Goal: Information Seeking & Learning: Find specific page/section

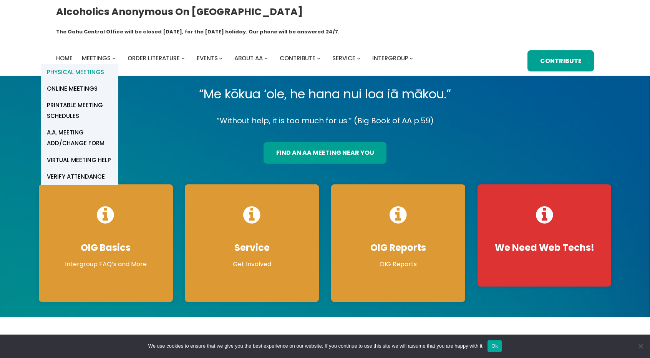
click at [95, 67] on span "Physical Meetings" at bounding box center [75, 72] width 57 height 11
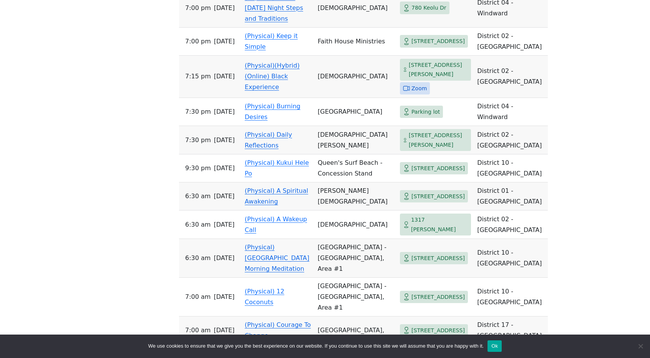
scroll to position [658, 0]
click at [411, 84] on span "Zoom" at bounding box center [418, 89] width 15 height 10
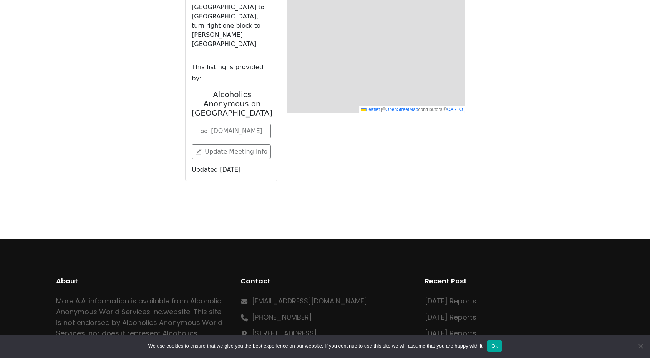
scroll to position [307, 0]
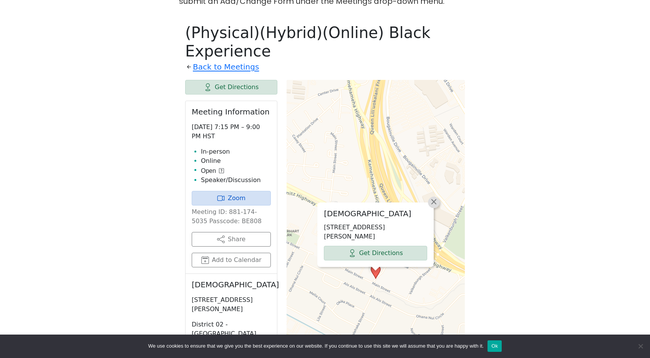
click at [435, 197] on span "×" at bounding box center [434, 201] width 8 height 9
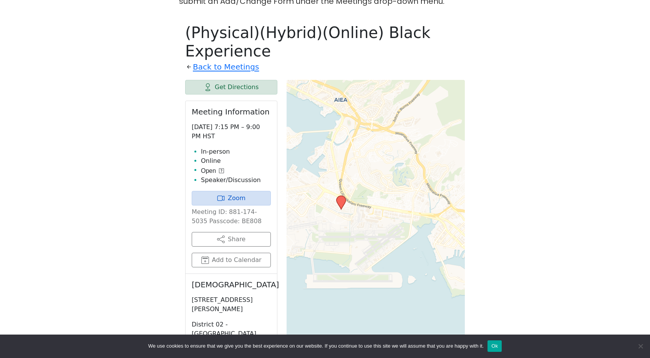
drag, startPoint x: 444, startPoint y: 199, endPoint x: 411, endPoint y: 161, distance: 50.5
click at [411, 161] on div "Leaflet | © OpenStreetMap contributors © CARTO" at bounding box center [376, 272] width 178 height 384
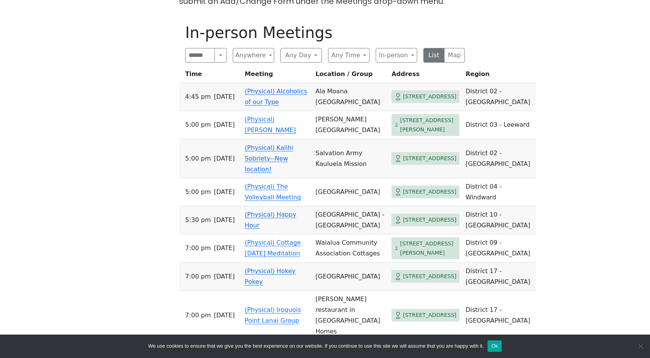
scroll to position [649, 0]
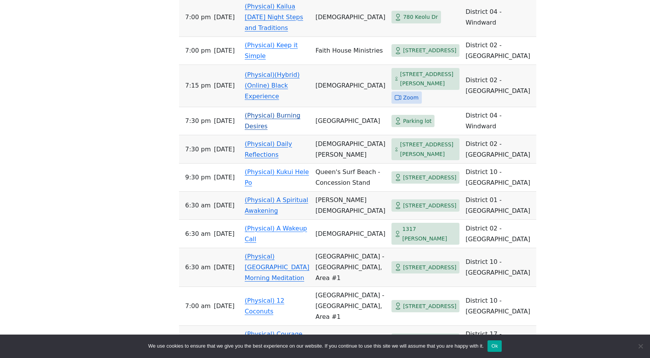
click at [403, 116] on span "Parking lot" at bounding box center [417, 121] width 28 height 10
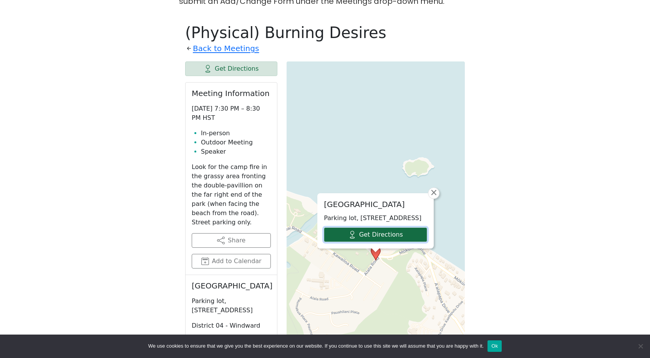
click at [384, 227] on link "Get Directions" at bounding box center [375, 234] width 103 height 15
click at [434, 188] on span "×" at bounding box center [434, 192] width 8 height 9
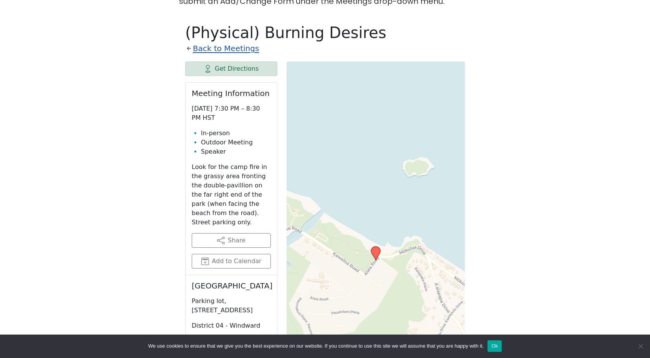
click at [227, 42] on link "Back to Meetings" at bounding box center [226, 48] width 66 height 13
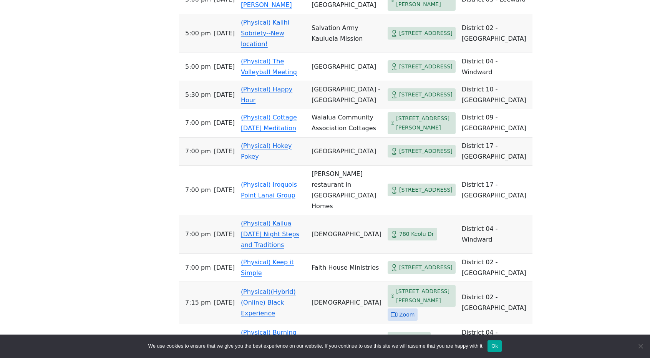
scroll to position [433, 0]
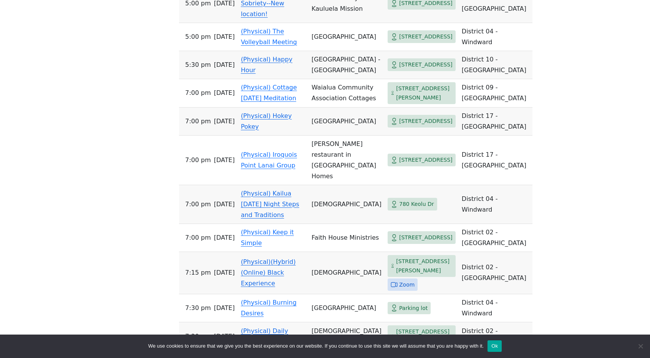
click at [487, 176] on div "If you know of a meeting listed here that NO LONGER MEETS, please call Central …" at bounding box center [325, 196] width 585 height 766
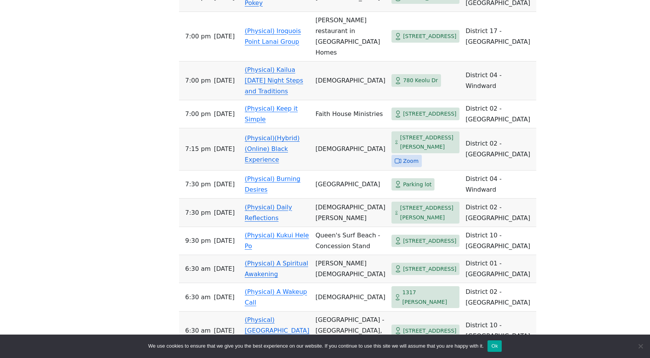
scroll to position [587, 0]
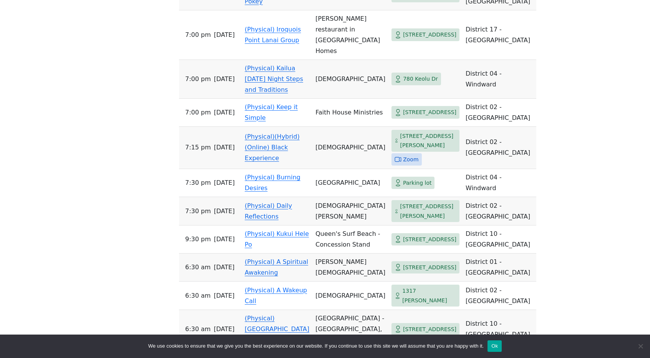
click at [400, 218] on span "[STREET_ADDRESS][PERSON_NAME]" at bounding box center [428, 211] width 56 height 19
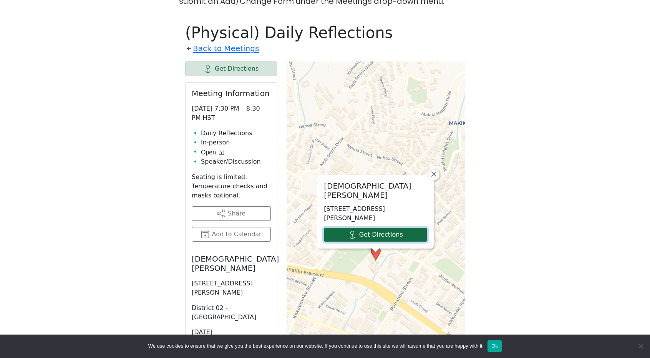
click at [385, 227] on link "Get Directions" at bounding box center [375, 234] width 103 height 15
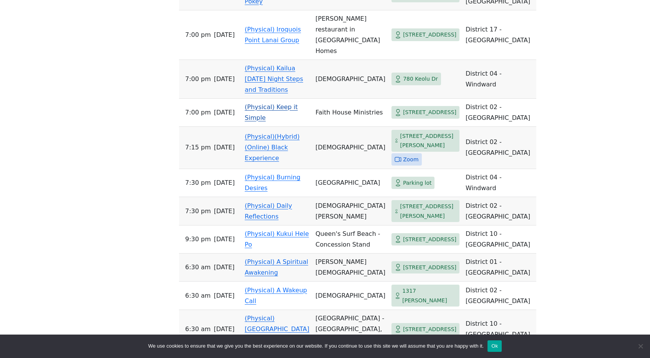
click at [403, 108] on span "[STREET_ADDRESS]" at bounding box center [429, 113] width 53 height 10
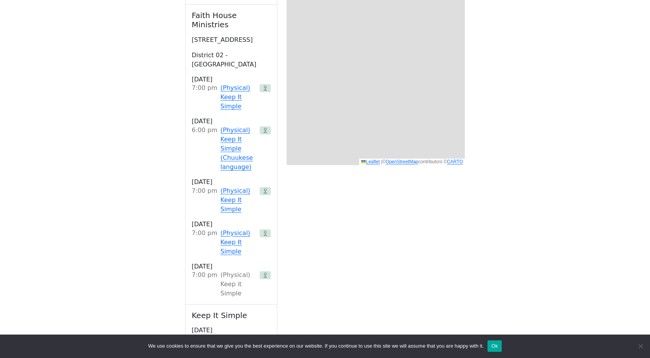
scroll to position [307, 0]
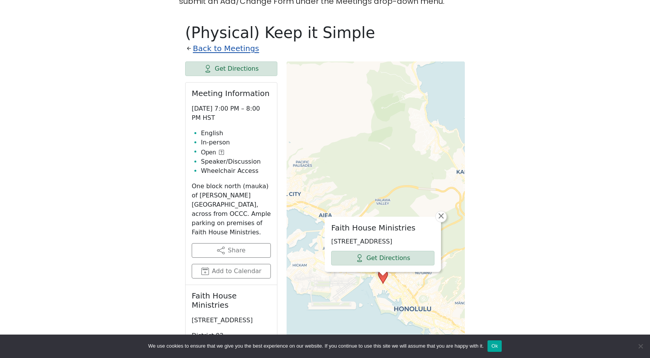
click at [230, 42] on link "Back to Meetings" at bounding box center [226, 48] width 66 height 13
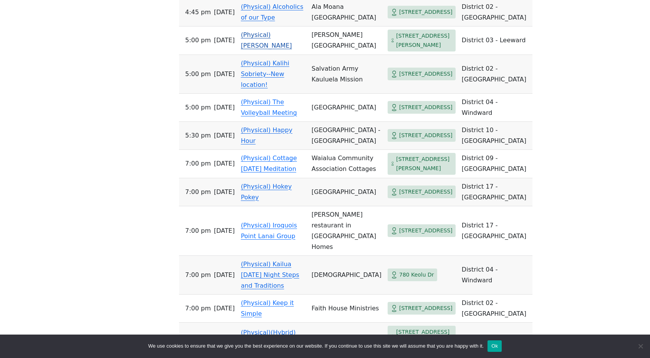
scroll to position [346, 0]
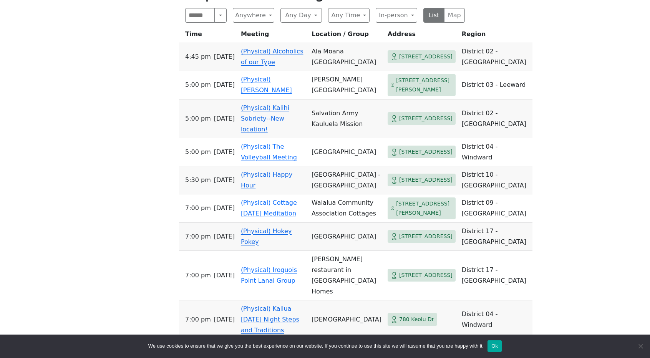
click at [334, 43] on td "Ala Moana [GEOGRAPHIC_DATA]" at bounding box center [346, 57] width 76 height 28
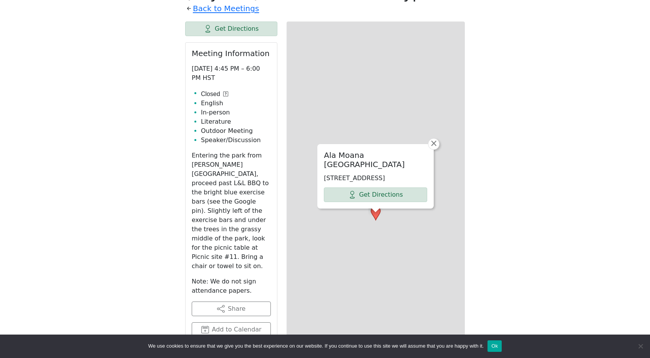
scroll to position [307, 0]
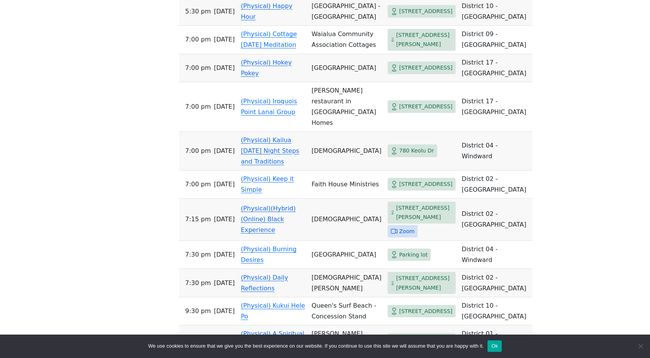
scroll to position [515, 0]
click at [396, 43] on span "[STREET_ADDRESS][PERSON_NAME]" at bounding box center [424, 39] width 56 height 19
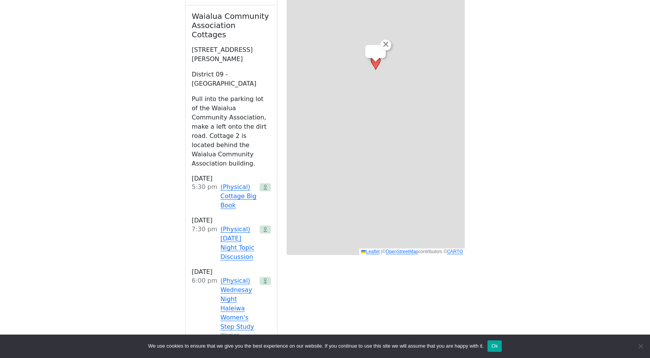
scroll to position [307, 0]
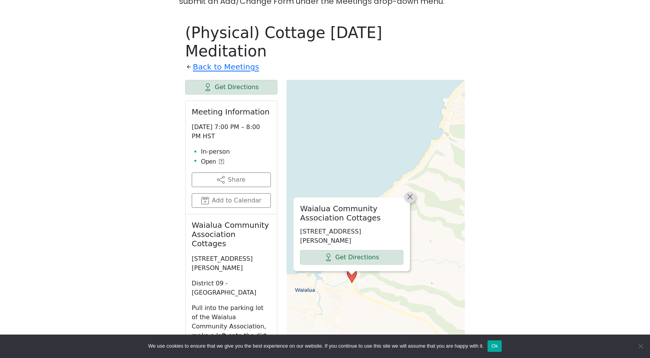
click at [407, 192] on span "×" at bounding box center [410, 196] width 8 height 9
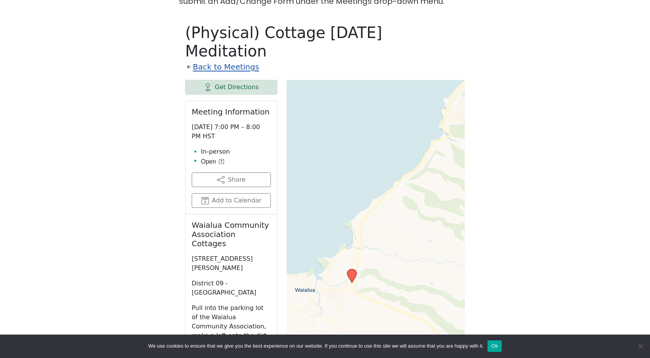
click at [201, 60] on link "Back to Meetings" at bounding box center [226, 66] width 66 height 13
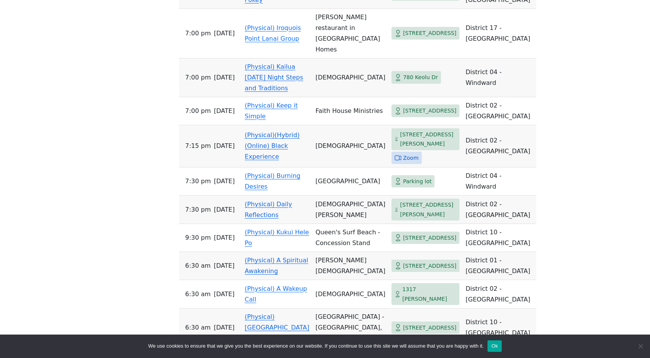
scroll to position [589, 0]
click at [403, 72] on span "780 Keolu Dr" at bounding box center [420, 77] width 35 height 10
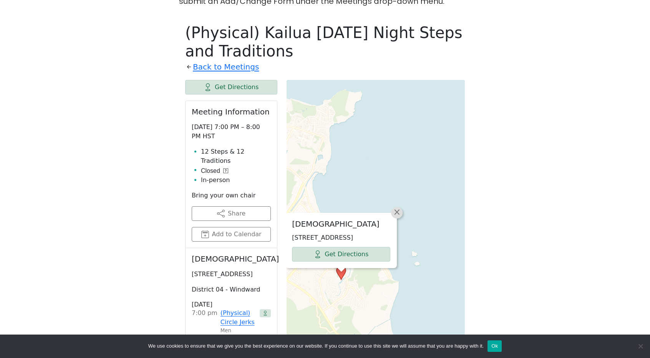
click at [397, 207] on span "×" at bounding box center [397, 211] width 8 height 9
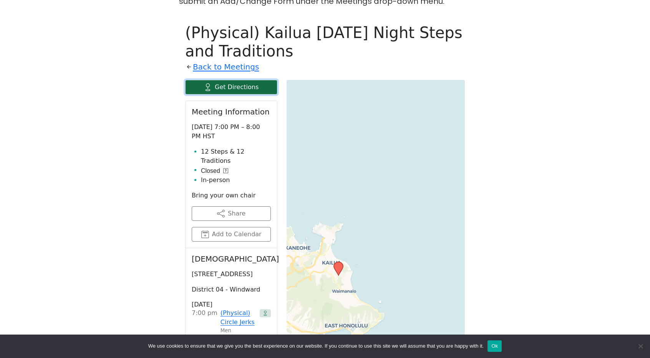
click at [237, 80] on link "Get Directions" at bounding box center [231, 87] width 92 height 15
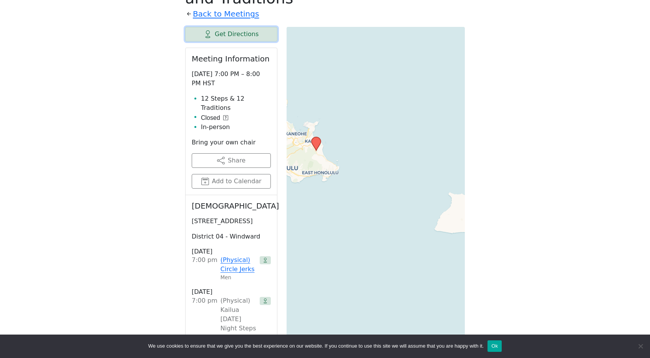
scroll to position [360, 0]
click at [224, 114] on icon at bounding box center [225, 116] width 5 height 5
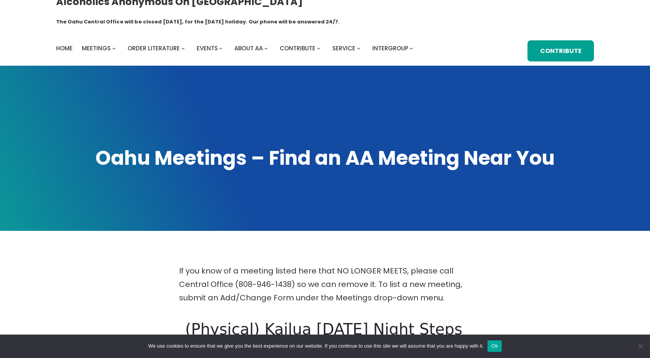
scroll to position [0, 0]
